Goal: Navigation & Orientation: Understand site structure

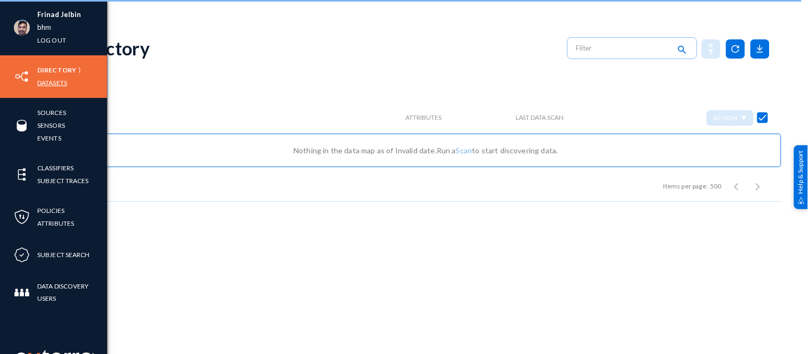
click at [51, 83] on link "Datasets" at bounding box center [52, 83] width 30 height 12
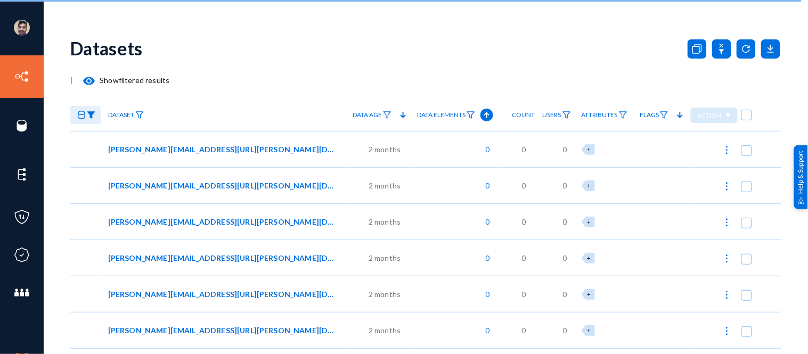
click at [91, 113] on img at bounding box center [91, 114] width 9 height 7
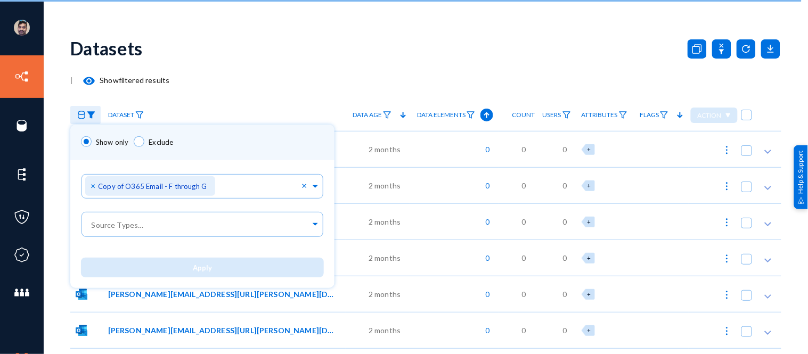
click at [250, 52] on div at bounding box center [404, 177] width 808 height 354
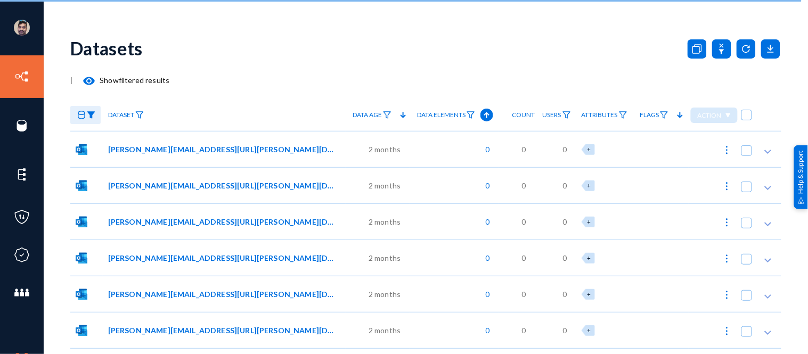
click at [87, 81] on mat-icon "visibility" at bounding box center [89, 81] width 13 height 13
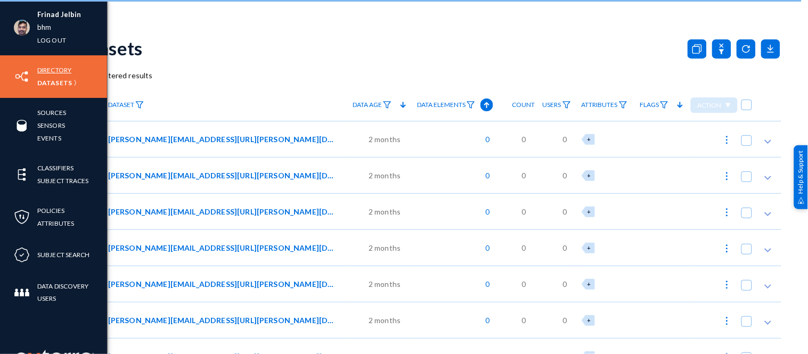
click at [52, 70] on link "Directory" at bounding box center [54, 70] width 34 height 12
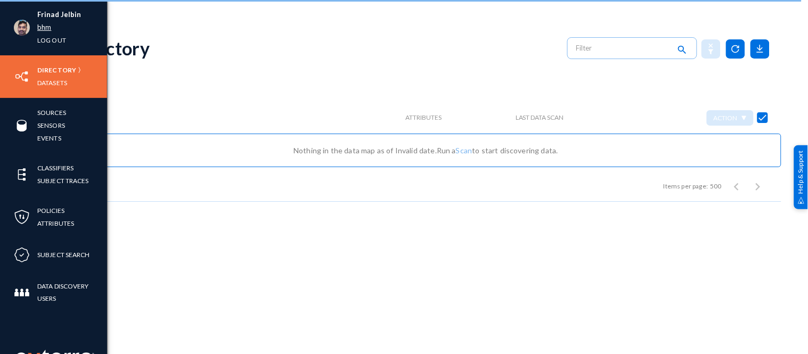
click at [44, 25] on link "bhm" at bounding box center [44, 27] width 14 height 12
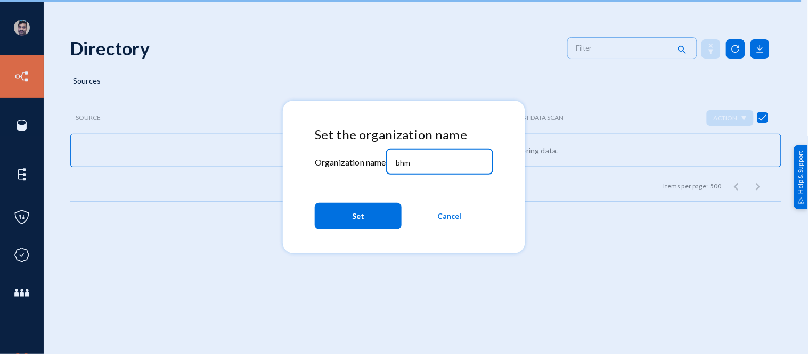
drag, startPoint x: 419, startPoint y: 160, endPoint x: 361, endPoint y: 153, distance: 59.0
click at [361, 153] on div "Set the organization name Organization name bhm Set Cancel" at bounding box center [404, 180] width 179 height 107
click at [417, 164] on input "bhm" at bounding box center [442, 163] width 92 height 10
type input "b"
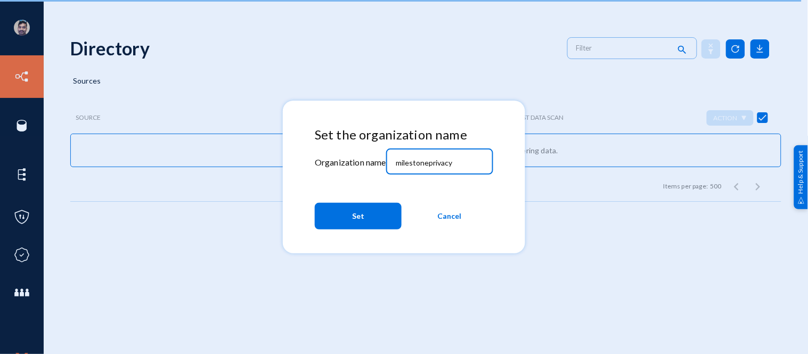
type input "milestoneprivacy"
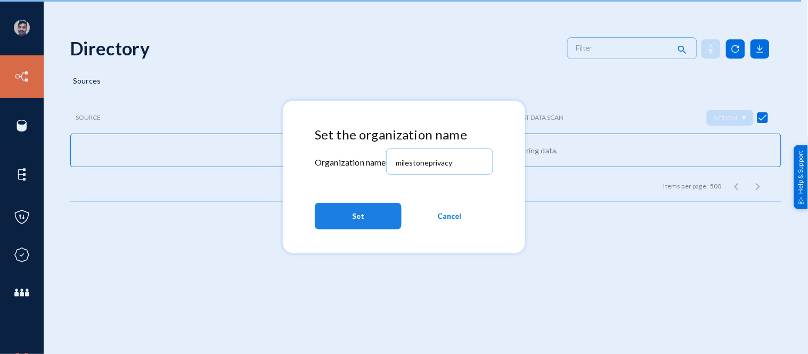
click at [361, 222] on span "Set" at bounding box center [358, 216] width 12 height 19
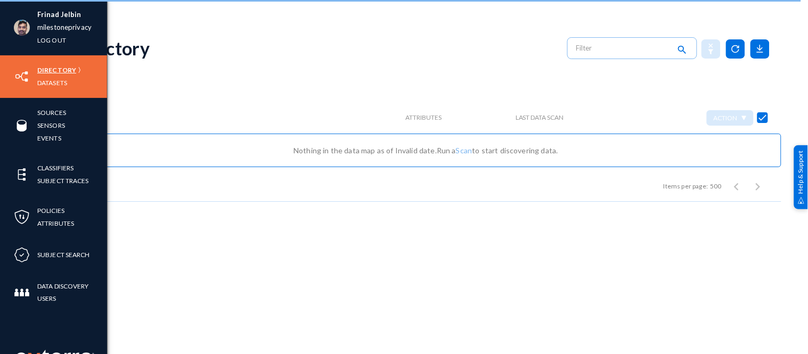
click at [51, 64] on link "Directory" at bounding box center [56, 70] width 39 height 12
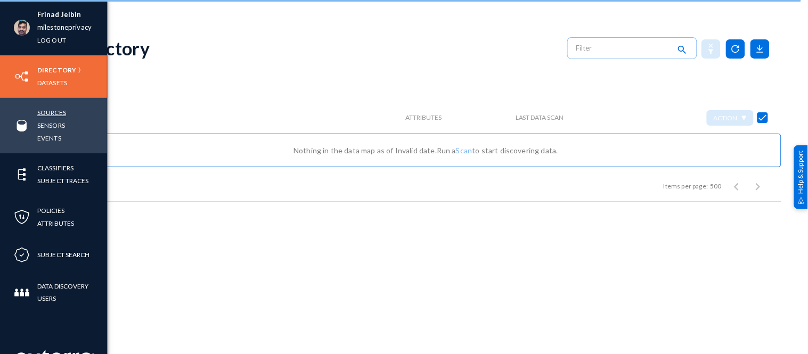
click at [52, 112] on link "Sources" at bounding box center [51, 113] width 29 height 12
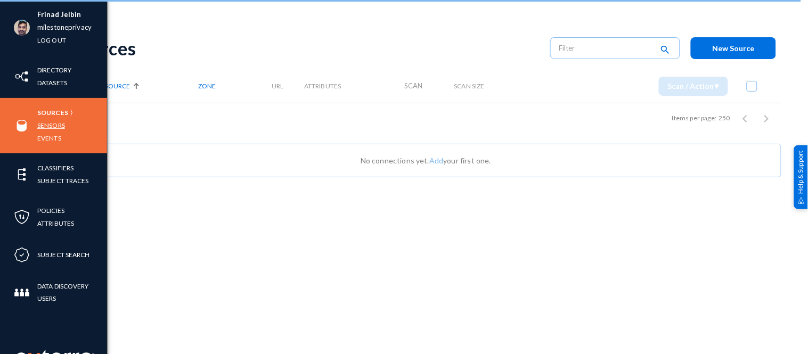
click at [54, 126] on link "Sensors" at bounding box center [51, 125] width 28 height 12
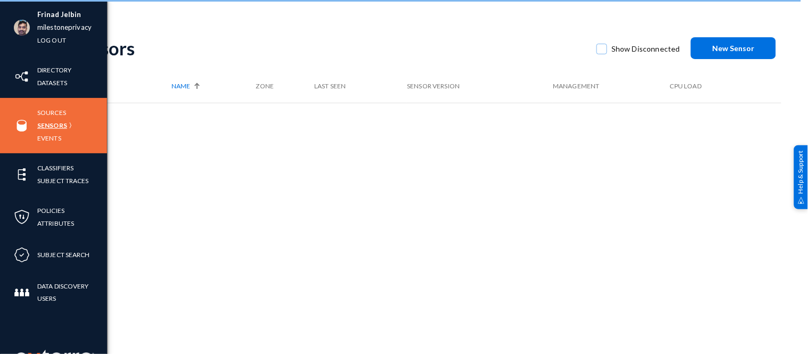
click at [48, 125] on link "Sensors" at bounding box center [52, 125] width 30 height 12
click at [56, 112] on link "Sources" at bounding box center [51, 113] width 29 height 12
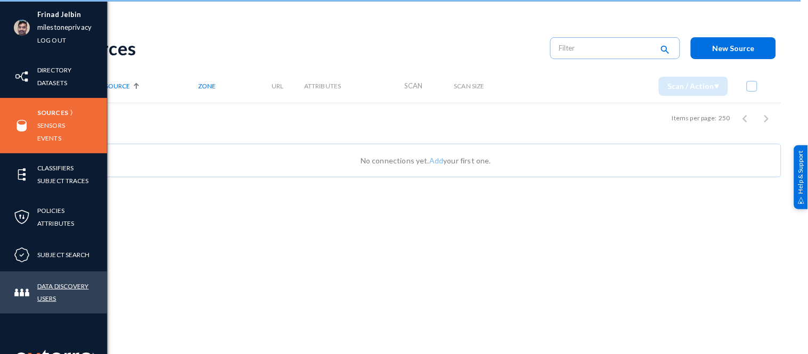
click at [50, 288] on link "Data Discovery Users" at bounding box center [72, 292] width 70 height 25
